Goal: Transaction & Acquisition: Purchase product/service

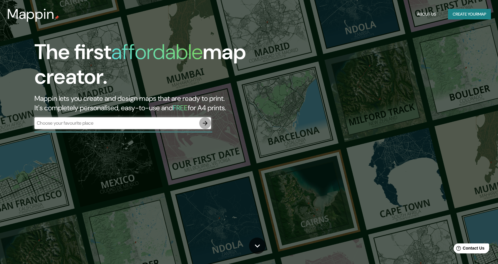
click at [205, 124] on icon "button" at bounding box center [204, 123] width 7 height 7
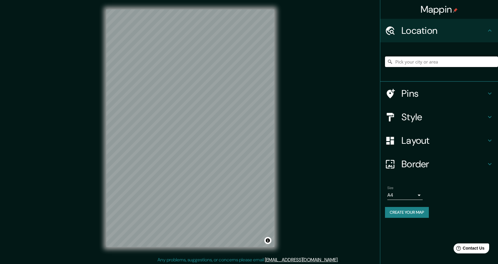
click at [422, 63] on input "Pick your city or area" at bounding box center [441, 61] width 113 height 11
paste input "P94W+XXJ, Av. [PERSON_NAME], [PERSON_NAME] 001229"
type input "[PERSON_NAME], 001229, [GEOGRAPHIC_DATA]"
click at [427, 114] on h4 "Style" at bounding box center [443, 117] width 85 height 12
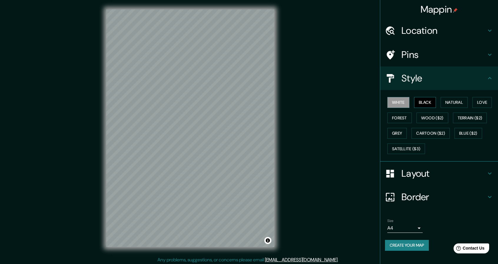
click at [426, 103] on button "Black" at bounding box center [425, 102] width 22 height 11
click at [401, 131] on button "Grey" at bounding box center [396, 133] width 19 height 11
click at [396, 100] on button "White" at bounding box center [398, 102] width 22 height 11
click at [428, 101] on button "Black" at bounding box center [425, 102] width 22 height 11
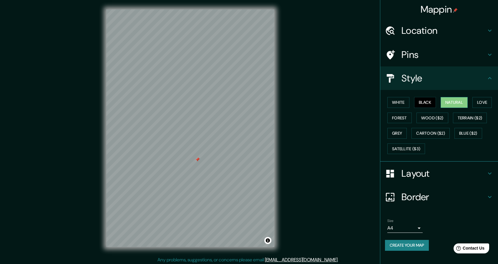
click at [463, 102] on button "Natural" at bounding box center [453, 102] width 27 height 11
click at [486, 105] on button "Love" at bounding box center [481, 102] width 19 height 11
click at [404, 115] on button "Forest" at bounding box center [399, 118] width 24 height 11
click at [435, 119] on button "Wood ($2)" at bounding box center [432, 118] width 32 height 11
click at [479, 116] on button "Terrain ($2)" at bounding box center [470, 118] width 34 height 11
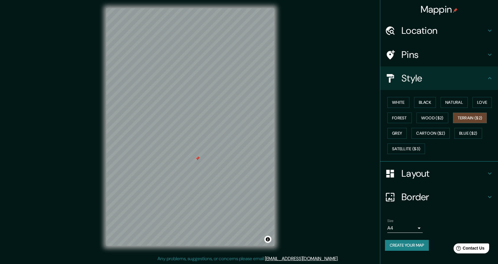
scroll to position [2, 0]
click at [393, 134] on button "Grey" at bounding box center [396, 133] width 19 height 11
click at [453, 50] on h4 "Pins" at bounding box center [443, 55] width 85 height 12
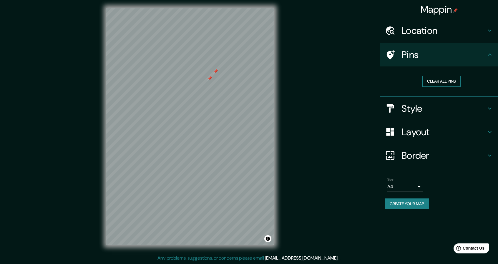
click at [449, 81] on button "Clear all pins" at bounding box center [441, 81] width 38 height 11
click at [417, 184] on body "Mappin Location [PERSON_NAME][GEOGRAPHIC_DATA][PERSON_NAME] - [GEOGRAPHIC_DATA]…" at bounding box center [249, 130] width 498 height 264
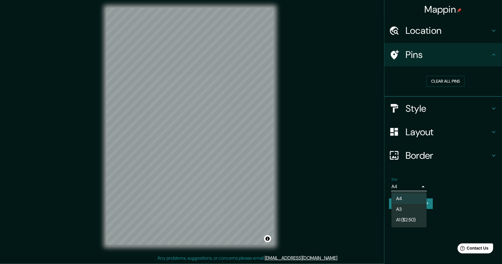
click at [406, 208] on li "A3" at bounding box center [408, 209] width 35 height 11
type input "a4"
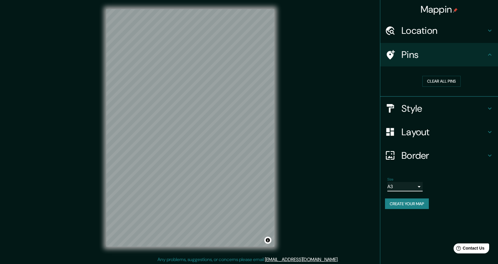
scroll to position [0, 0]
click at [436, 30] on h4 "Location" at bounding box center [443, 31] width 85 height 12
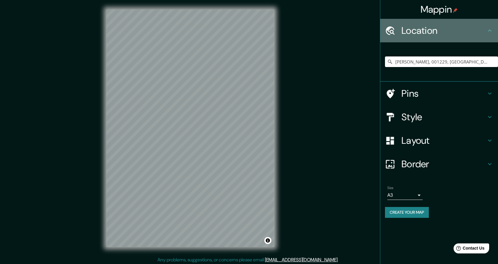
click at [436, 30] on h4 "Location" at bounding box center [443, 31] width 85 height 12
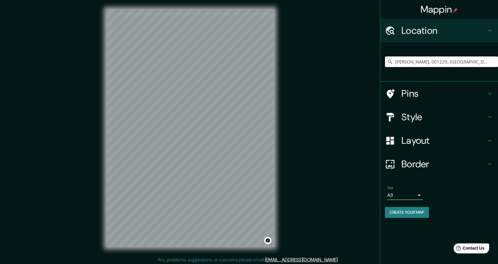
click at [437, 94] on h4 "Pins" at bounding box center [443, 94] width 85 height 12
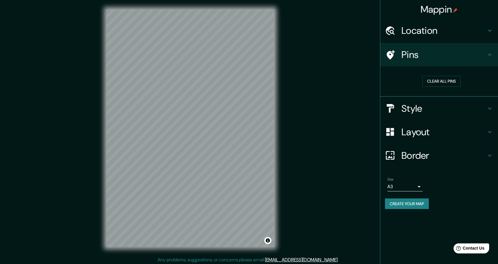
click at [455, 103] on h4 "Style" at bounding box center [443, 109] width 85 height 12
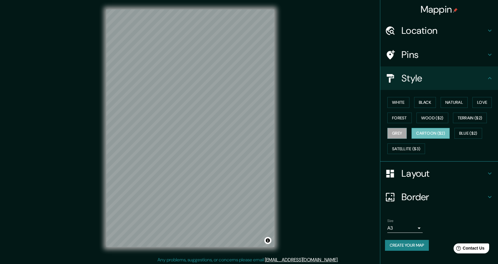
click at [440, 132] on button "Cartoon ($2)" at bounding box center [430, 133] width 38 height 11
click at [476, 131] on button "Blue ($2)" at bounding box center [468, 133] width 28 height 11
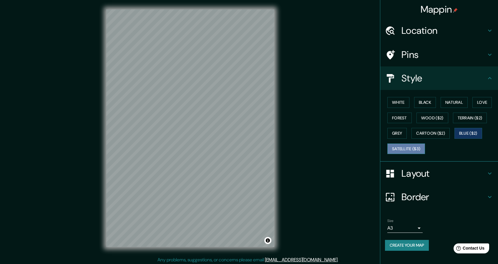
click at [424, 147] on button "Satellite ($3)" at bounding box center [406, 149] width 38 height 11
click at [424, 26] on h4 "Location" at bounding box center [443, 31] width 85 height 12
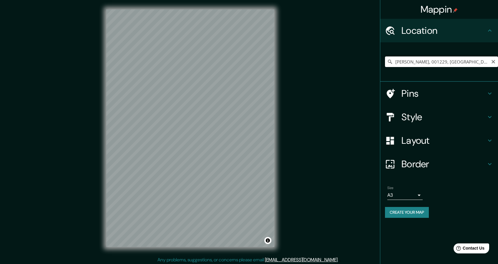
click at [462, 64] on input "[PERSON_NAME], 001229, [GEOGRAPHIC_DATA]" at bounding box center [441, 61] width 113 height 11
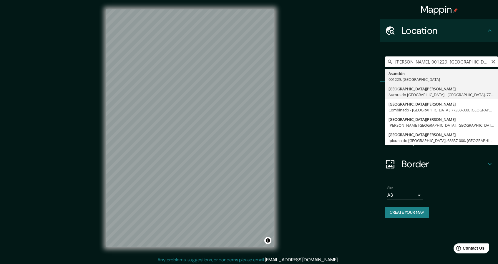
type input "[GEOGRAPHIC_DATA][PERSON_NAME], [GEOGRAPHIC_DATA] - [GEOGRAPHIC_DATA], 77325-00…"
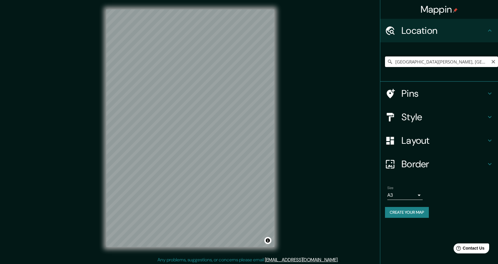
click at [486, 62] on input "[GEOGRAPHIC_DATA][PERSON_NAME], [GEOGRAPHIC_DATA] - [GEOGRAPHIC_DATA], 77325-00…" at bounding box center [441, 61] width 113 height 11
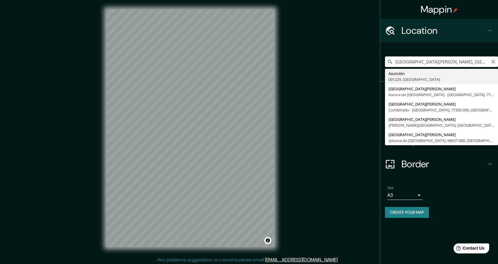
click at [492, 61] on icon "Clear" at bounding box center [493, 61] width 5 height 5
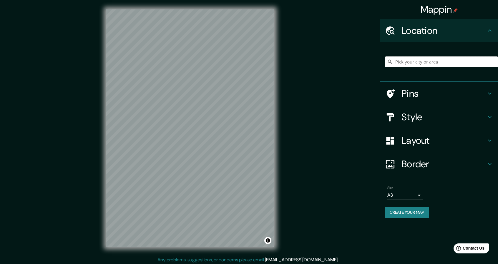
click at [465, 61] on input "Pick your city or area" at bounding box center [441, 61] width 113 height 11
paste input "[GEOGRAPHIC_DATA]"
type input "South, [GEOGRAPHIC_DATA], [US_STATE], [GEOGRAPHIC_DATA]"
click at [492, 62] on icon "Clear" at bounding box center [493, 61] width 5 height 5
paste input "[GEOGRAPHIC_DATA]"
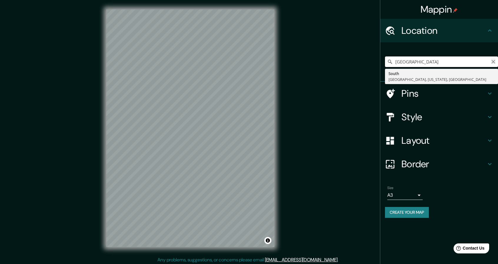
type input "[GEOGRAPHIC_DATA]"
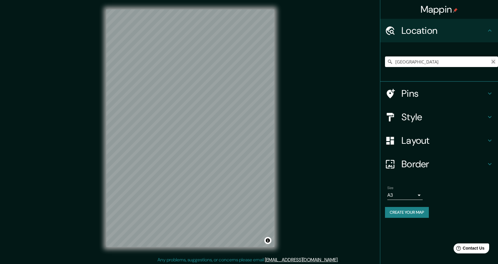
click at [492, 63] on icon "Clear" at bounding box center [493, 61] width 5 height 5
paste input "Comisaría 6ta. [PERSON_NAME][GEOGRAPHIC_DATA]"
type input "[GEOGRAPHIC_DATA][PERSON_NAME][PERSON_NAME], 22336 Aínsa-[GEOGRAPHIC_DATA], [GE…"
click at [494, 62] on icon "Clear" at bounding box center [493, 61] width 5 height 5
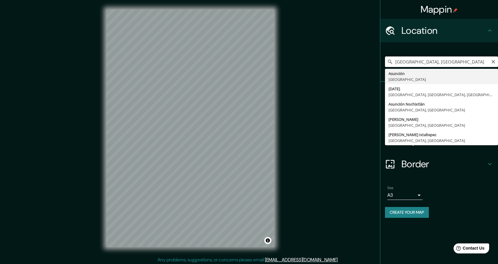
type input "[GEOGRAPHIC_DATA], [GEOGRAPHIC_DATA]"
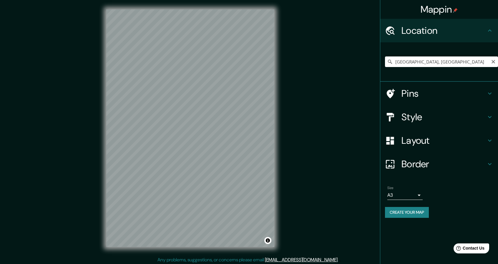
click at [10, 217] on div "Mappin Location [GEOGRAPHIC_DATA], [GEOGRAPHIC_DATA] Pins Style Layout Border C…" at bounding box center [249, 133] width 498 height 266
click at [100, 129] on div "© Mapbox © OpenStreetMap Improve this map © Maxar" at bounding box center [190, 128] width 187 height 256
click at [416, 119] on h4 "Style" at bounding box center [443, 117] width 85 height 12
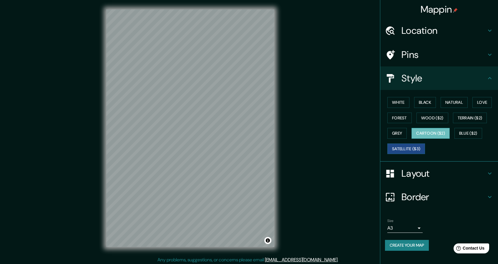
click at [412, 137] on button "Cartoon ($2)" at bounding box center [430, 133] width 38 height 11
click at [422, 104] on button "Black" at bounding box center [425, 102] width 22 height 11
click at [416, 172] on h4 "Layout" at bounding box center [443, 174] width 85 height 12
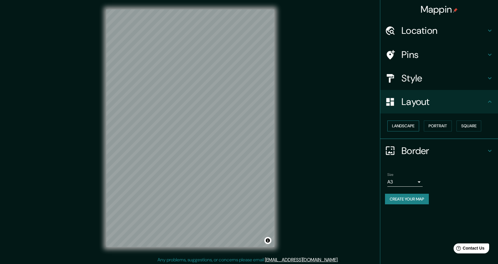
click at [411, 126] on button "Landscape" at bounding box center [403, 126] width 32 height 11
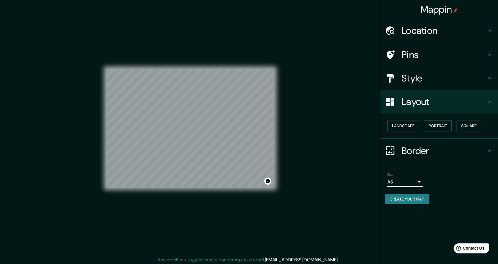
click at [439, 126] on button "Portrait" at bounding box center [437, 126] width 28 height 11
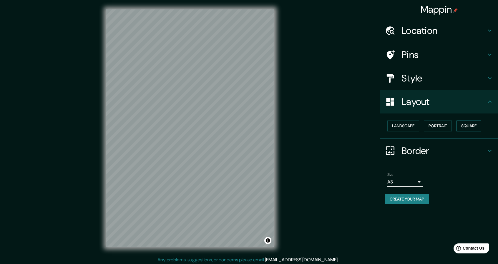
click at [475, 126] on button "Square" at bounding box center [468, 126] width 25 height 11
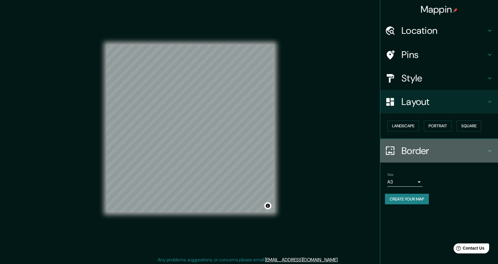
click at [431, 151] on h4 "Border" at bounding box center [443, 151] width 85 height 12
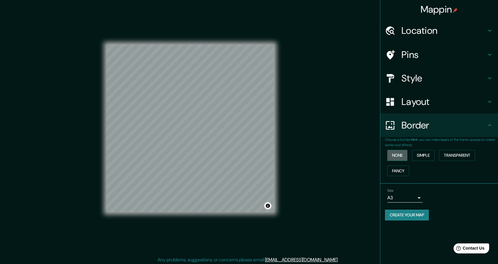
click at [398, 156] on button "None" at bounding box center [397, 155] width 20 height 11
click at [423, 158] on button "Simple" at bounding box center [423, 155] width 22 height 11
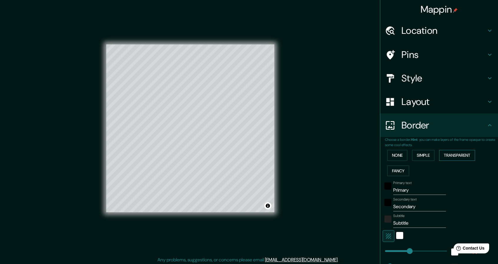
click at [448, 156] on button "Transparent" at bounding box center [457, 155] width 36 height 11
click at [396, 170] on button "Fancy" at bounding box center [398, 171] width 22 height 11
click at [393, 152] on button "None" at bounding box center [397, 155] width 20 height 11
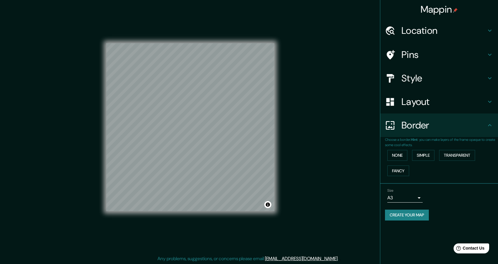
scroll to position [2, 0]
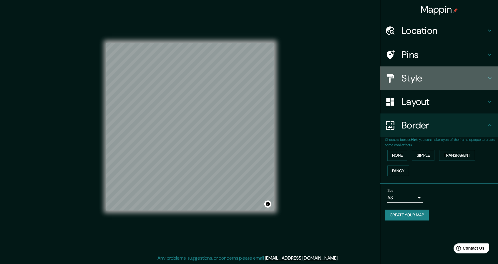
click at [460, 77] on h4 "Style" at bounding box center [443, 78] width 85 height 12
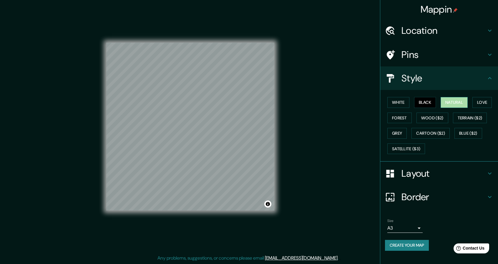
click at [453, 104] on button "Natural" at bounding box center [453, 102] width 27 height 11
click at [478, 103] on button "Love" at bounding box center [481, 102] width 19 height 11
click at [394, 119] on button "Forest" at bounding box center [399, 118] width 24 height 11
click at [468, 118] on button "Terrain ($2)" at bounding box center [470, 118] width 34 height 11
click at [401, 132] on button "Grey" at bounding box center [396, 133] width 19 height 11
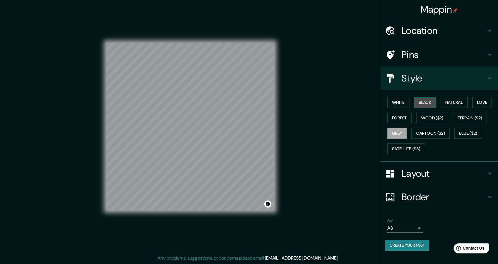
click at [426, 103] on button "Black" at bounding box center [425, 102] width 22 height 11
click at [404, 131] on button "Grey" at bounding box center [396, 133] width 19 height 11
click at [437, 130] on button "Cartoon ($2)" at bounding box center [430, 133] width 38 height 11
click at [418, 102] on button "Black" at bounding box center [425, 102] width 22 height 11
click at [423, 242] on button "Create your map" at bounding box center [407, 245] width 44 height 11
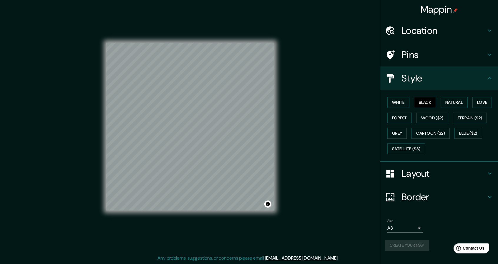
scroll to position [0, 0]
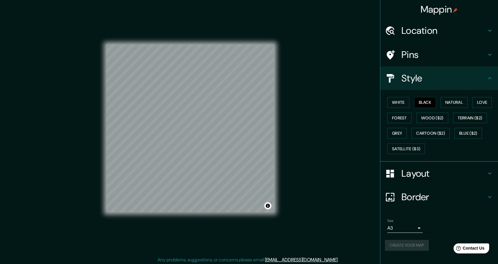
click at [408, 247] on div "Create your map" at bounding box center [439, 245] width 108 height 11
click at [408, 245] on button "Create your map" at bounding box center [407, 245] width 44 height 11
click at [411, 238] on div "Size A3 a4 Create your map" at bounding box center [439, 235] width 108 height 39
click at [411, 243] on button "Create your map" at bounding box center [407, 245] width 44 height 11
click at [267, 206] on button "Toggle attribution" at bounding box center [267, 205] width 7 height 7
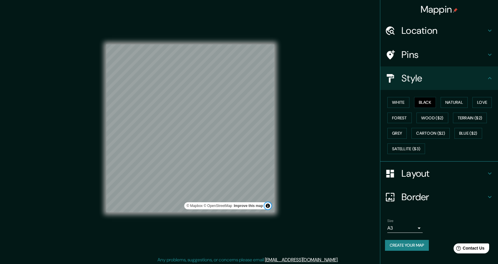
drag, startPoint x: 268, startPoint y: 206, endPoint x: 268, endPoint y: 209, distance: 3.5
click at [268, 206] on button "Toggle attribution" at bounding box center [267, 205] width 7 height 7
click at [267, 207] on button "Toggle attribution" at bounding box center [267, 205] width 7 height 7
click at [267, 206] on button "Toggle attribution" at bounding box center [267, 205] width 7 height 7
